Goal: Information Seeking & Learning: Learn about a topic

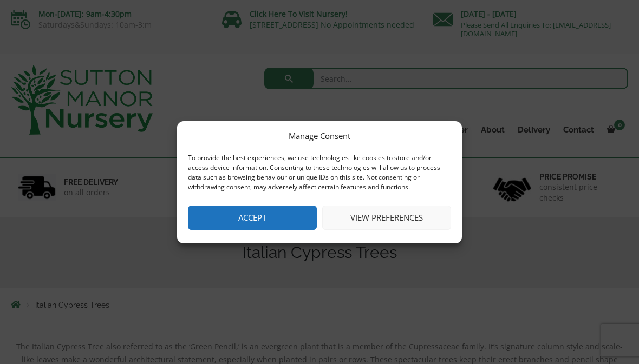
click at [401, 221] on button "View preferences" at bounding box center [386, 218] width 129 height 24
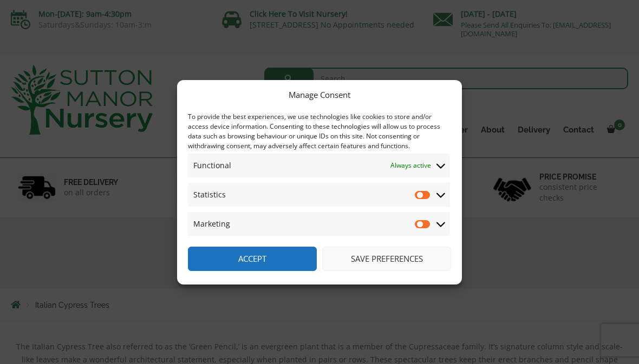
click at [397, 263] on button "Save preferences" at bounding box center [386, 259] width 129 height 24
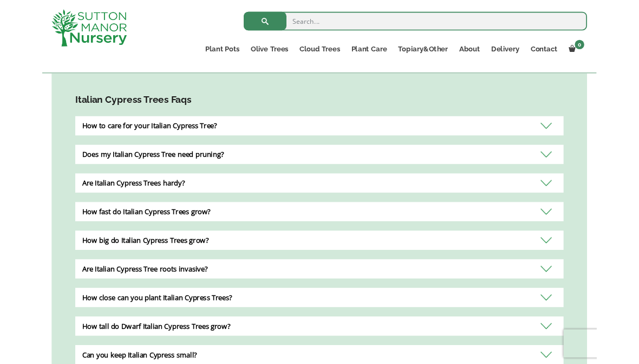
scroll to position [638, 0]
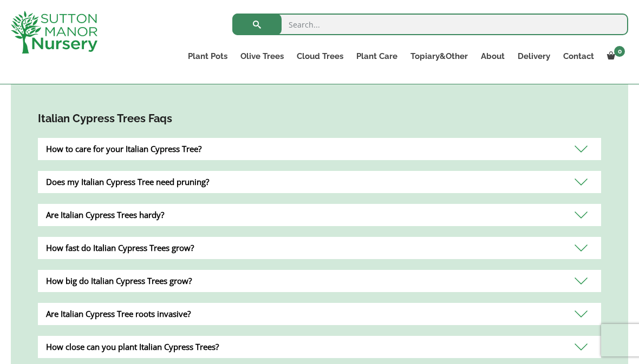
click at [582, 211] on div "Are Italian Cypress Trees hardy?" at bounding box center [319, 215] width 563 height 22
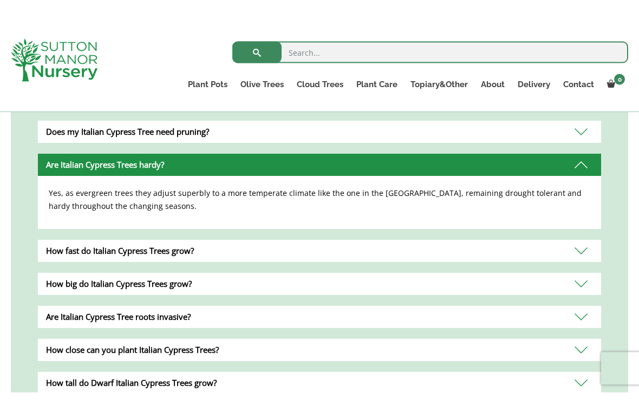
scroll to position [717, 0]
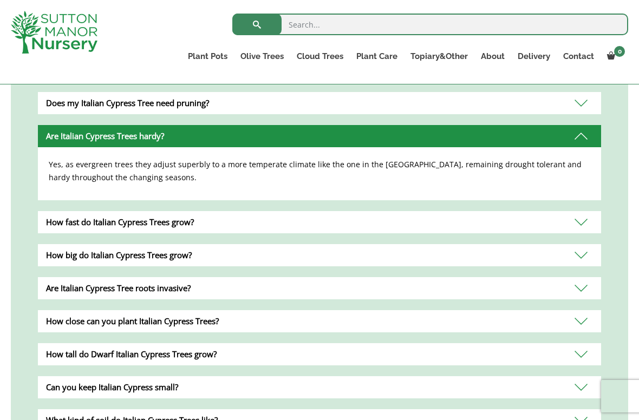
click at [587, 215] on div "How fast do Italian Cypress Trees grow?" at bounding box center [319, 222] width 563 height 22
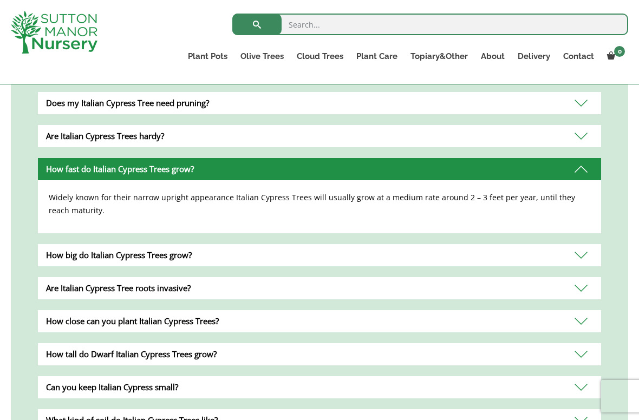
click at [575, 168] on div "How fast do Italian Cypress Trees grow?" at bounding box center [319, 169] width 563 height 22
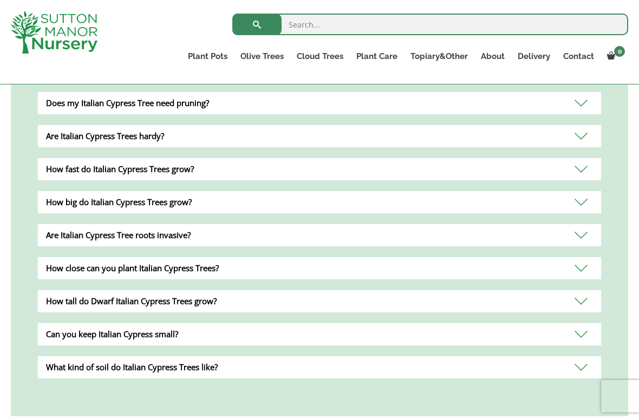
click at [581, 236] on div "Are Italian Cypress Tree roots invasive?" at bounding box center [319, 235] width 563 height 22
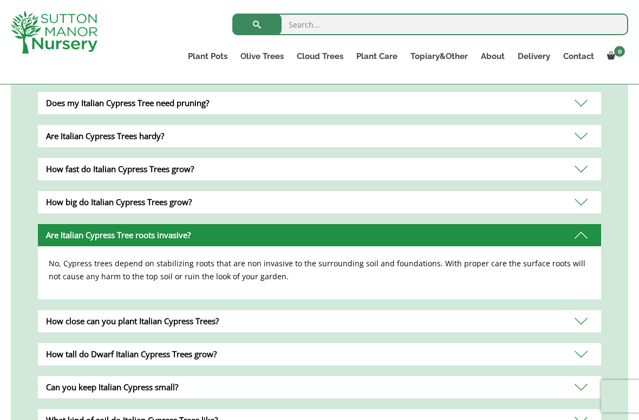
click at [585, 234] on div "Are Italian Cypress Tree roots invasive?" at bounding box center [319, 235] width 563 height 22
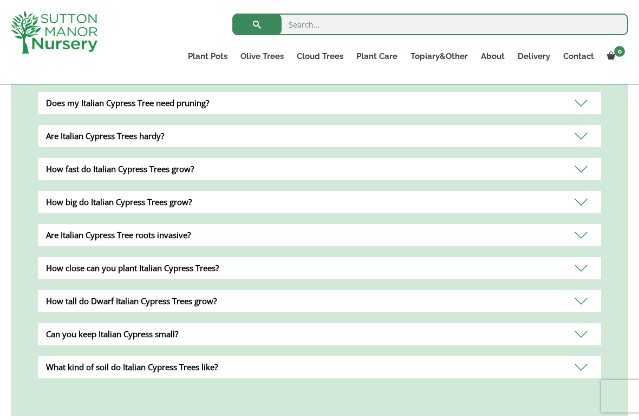
click at [587, 202] on div "How big do Italian Cypress Trees grow?" at bounding box center [319, 202] width 563 height 22
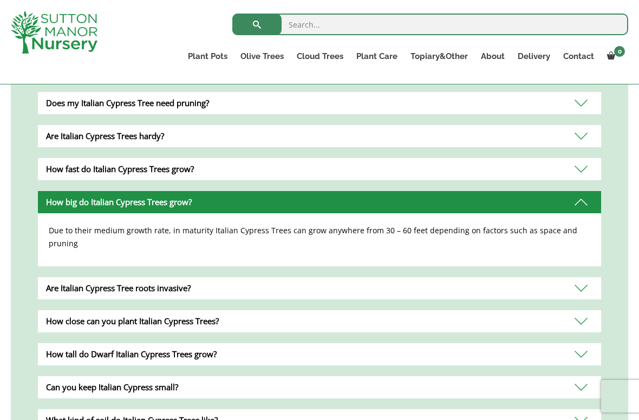
click at [584, 202] on div "How big do Italian Cypress Trees grow?" at bounding box center [319, 202] width 563 height 22
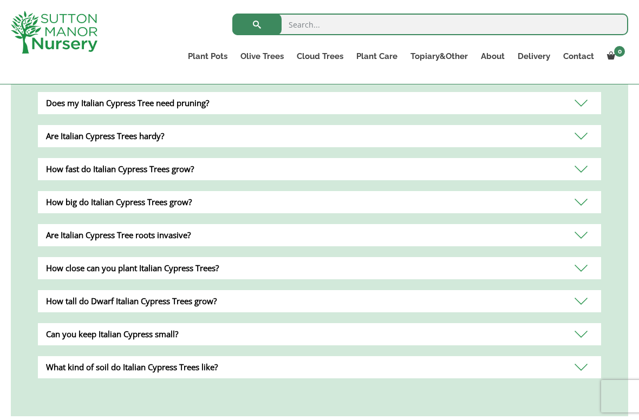
click at [581, 263] on div "How close can you plant Italian Cypress Trees?" at bounding box center [319, 268] width 563 height 22
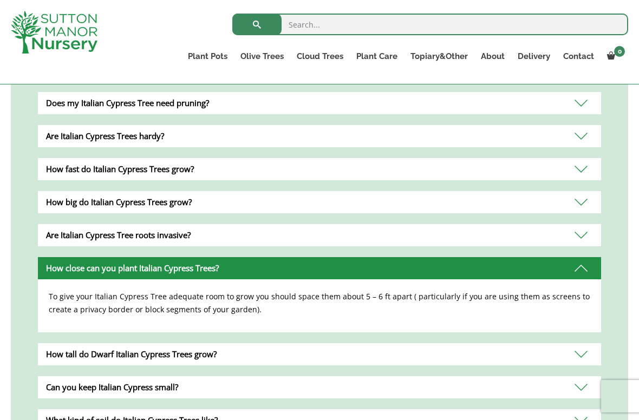
click at [581, 267] on div "How close can you plant Italian Cypress Trees?" at bounding box center [319, 268] width 563 height 22
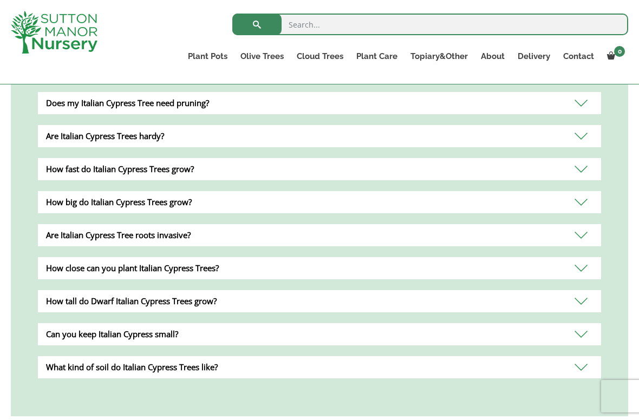
click at [568, 296] on div "How tall do Dwarf Italian Cypress Trees grow?" at bounding box center [319, 301] width 563 height 22
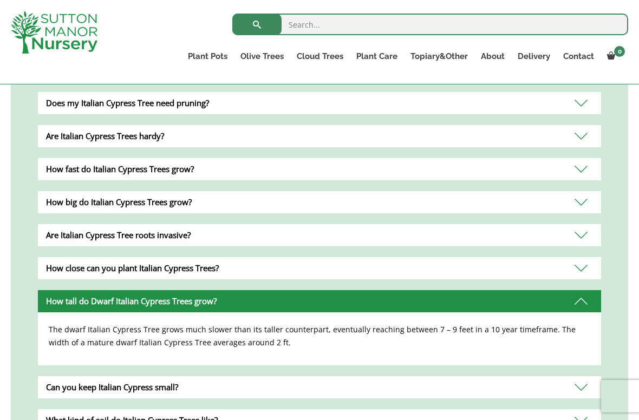
click at [586, 297] on div "How tall do Dwarf Italian Cypress Trees grow?" at bounding box center [319, 301] width 563 height 22
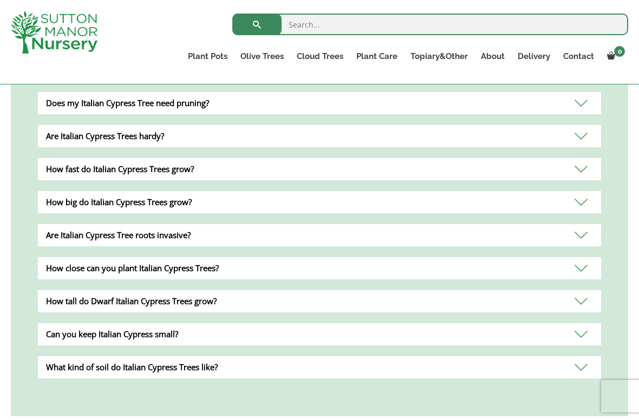
click at [576, 333] on div "Can you keep Italian Cypress small?" at bounding box center [319, 334] width 563 height 22
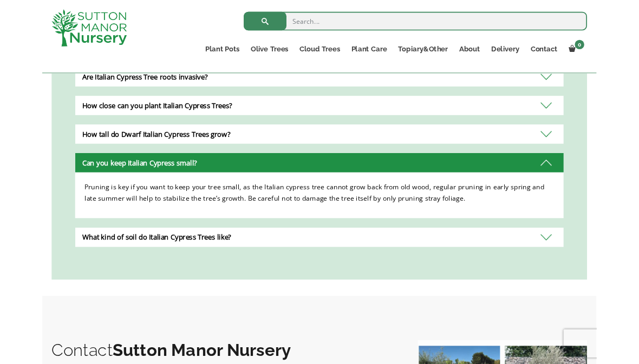
scroll to position [861, 0]
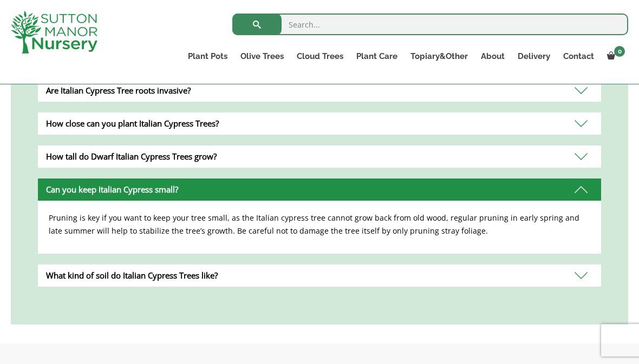
click at [576, 272] on div "What kind of soil do Italian Cypress Trees like?" at bounding box center [319, 276] width 563 height 22
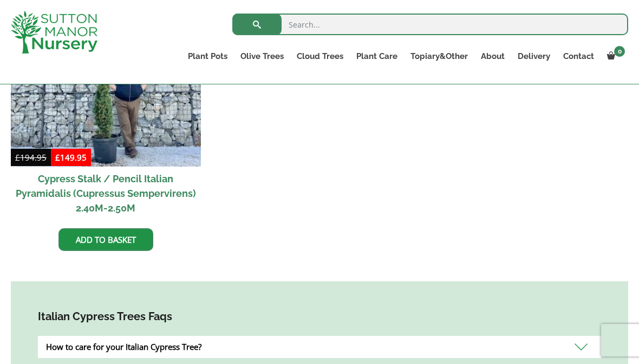
scroll to position [426, 0]
